Goal: Task Accomplishment & Management: Use online tool/utility

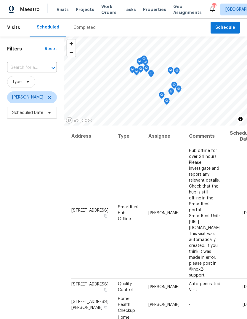
scroll to position [5, 47]
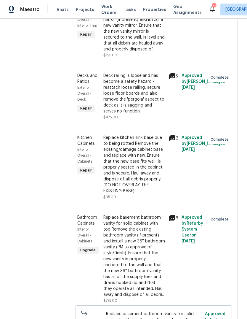
scroll to position [815, 0]
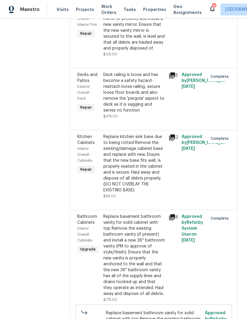
click at [180, 121] on div "5" at bounding box center [173, 95] width 13 height 51
click at [175, 78] on icon at bounding box center [172, 75] width 6 height 6
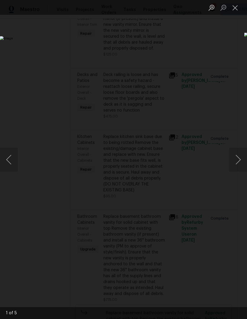
click at [241, 162] on button "Next image" at bounding box center [238, 160] width 18 height 24
click at [237, 158] on button "Next image" at bounding box center [238, 160] width 18 height 24
click at [239, 162] on button "Next image" at bounding box center [238, 160] width 18 height 24
click at [237, 160] on button "Next image" at bounding box center [238, 160] width 18 height 24
click at [236, 160] on button "Next image" at bounding box center [238, 160] width 18 height 24
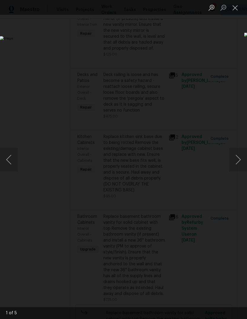
click at [236, 161] on button "Next image" at bounding box center [238, 160] width 18 height 24
click at [237, 160] on button "Next image" at bounding box center [238, 160] width 18 height 24
click at [236, 4] on button "Close lightbox" at bounding box center [235, 7] width 12 height 10
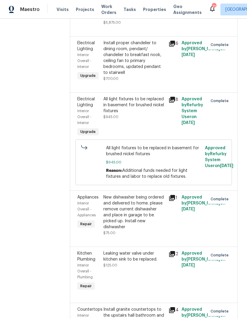
scroll to position [209, 0]
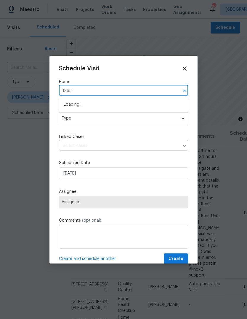
scroll to position [5, 47]
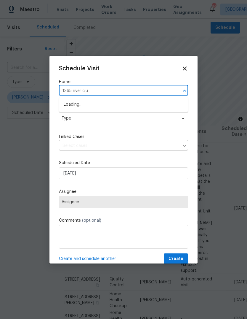
type input "1365 river club"
click at [79, 105] on li "1365 River Club Dr NE, Conyers, GA 30012" at bounding box center [123, 105] width 129 height 10
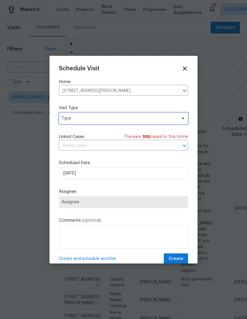
click at [76, 121] on span "Type" at bounding box center [119, 118] width 115 height 6
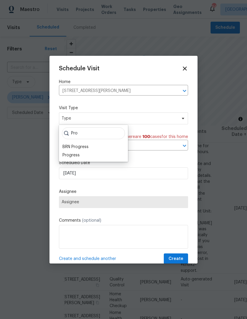
type input "Pro"
click at [68, 157] on div "Progress" at bounding box center [71, 155] width 17 height 6
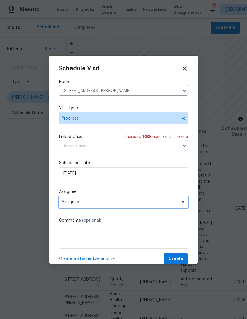
click at [74, 204] on span "Assignee" at bounding box center [120, 201] width 116 height 5
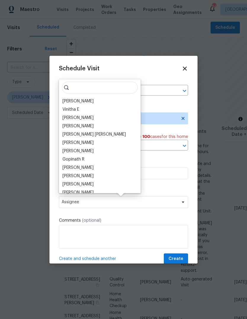
click at [71, 101] on div "[PERSON_NAME]" at bounding box center [78, 101] width 31 height 6
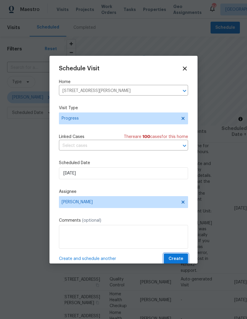
click at [184, 257] on button "Create" at bounding box center [176, 258] width 24 height 11
